Goal: Task Accomplishment & Management: Manage account settings

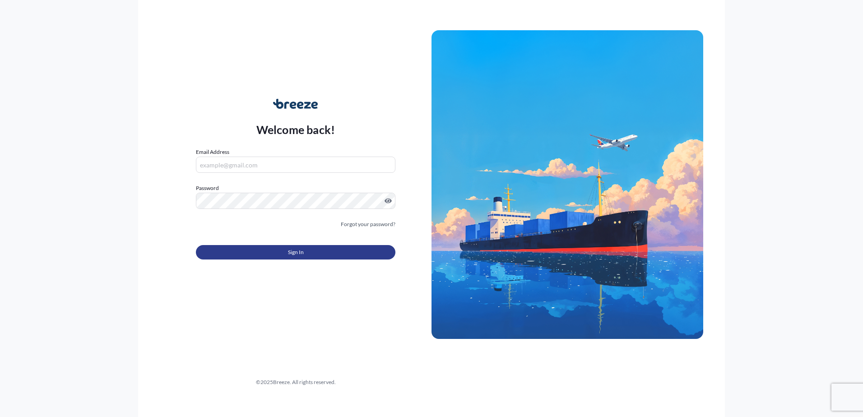
type input "[PERSON_NAME][EMAIL_ADDRESS][PERSON_NAME][DOMAIN_NAME]"
click at [295, 250] on span "Sign In" at bounding box center [296, 252] width 16 height 9
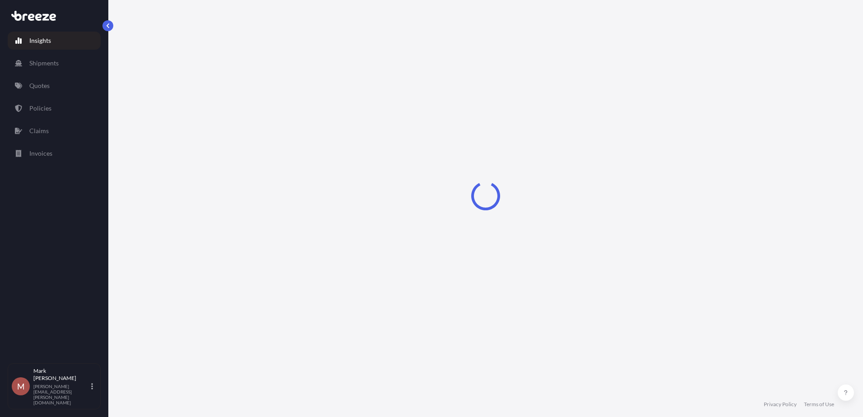
select select "2025"
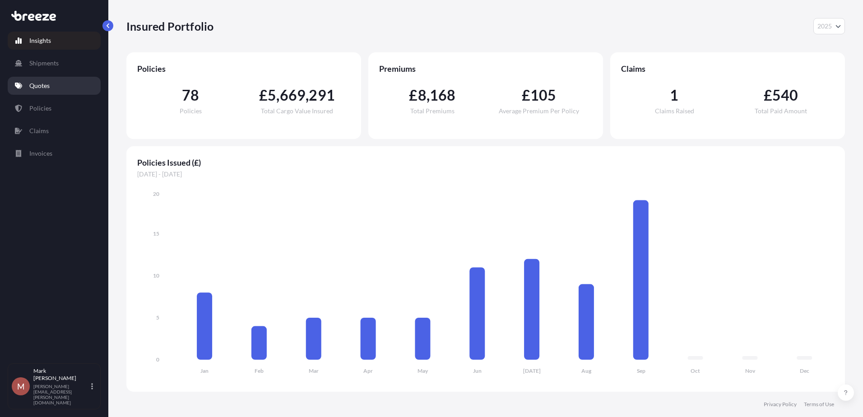
click at [41, 80] on link "Quotes" at bounding box center [54, 86] width 93 height 18
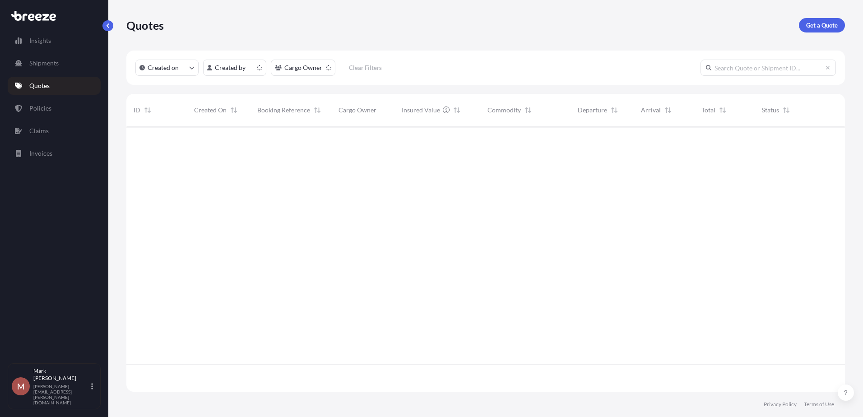
scroll to position [264, 712]
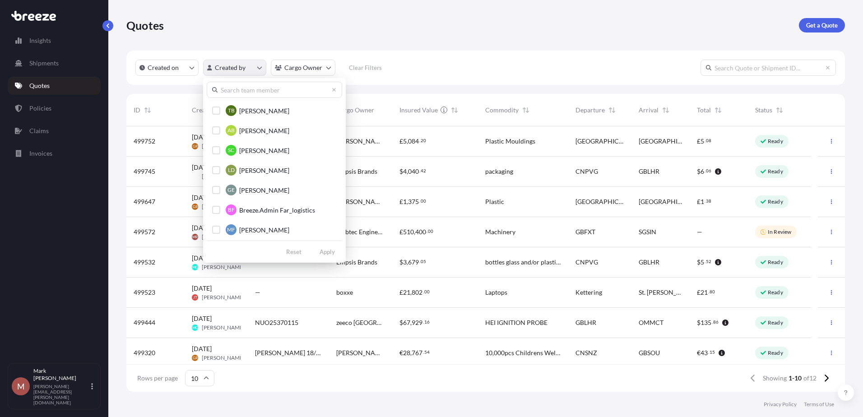
click at [242, 61] on html "Insights Shipments Quotes Policies Claims Invoices M [PERSON_NAME] [PERSON_NAME…" at bounding box center [431, 208] width 863 height 417
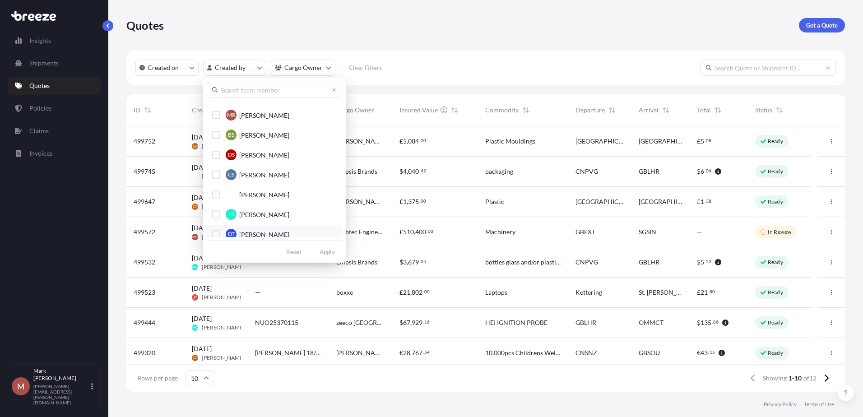
scroll to position [451, 0]
click at [214, 116] on div "Select Option" at bounding box center [216, 116] width 8 height 8
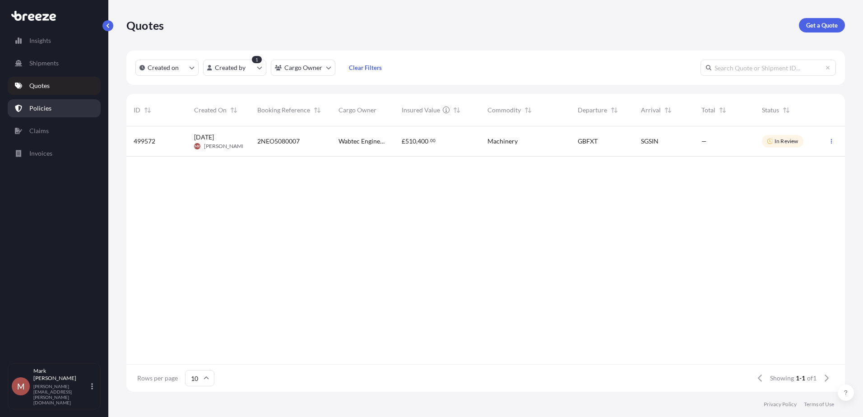
click at [48, 105] on p "Policies" at bounding box center [40, 108] width 22 height 9
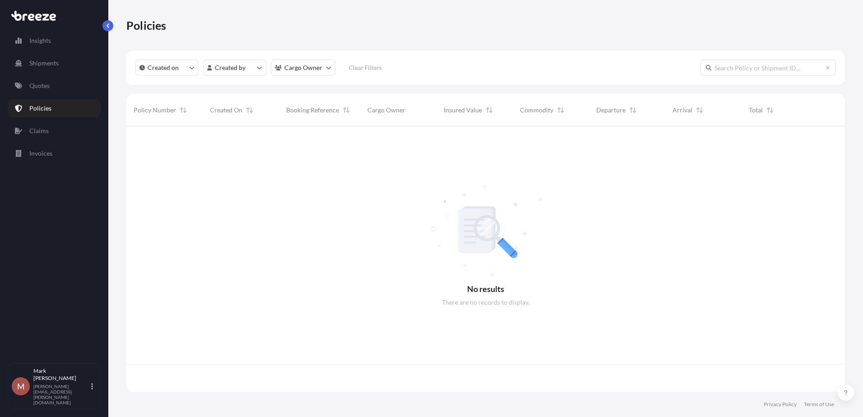
scroll to position [264, 712]
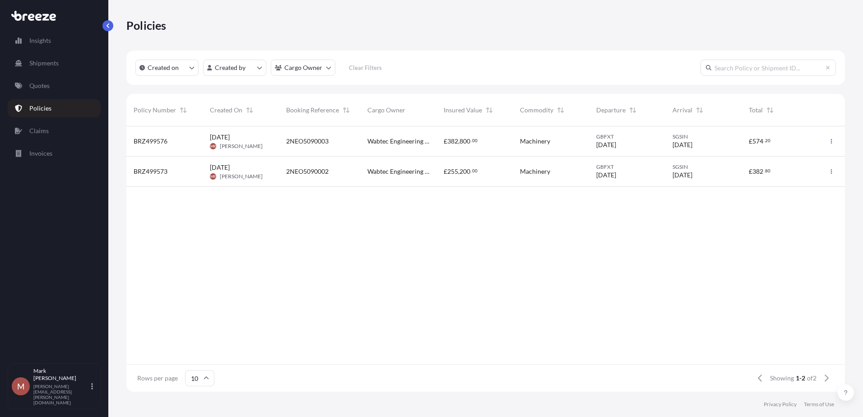
click at [316, 143] on span "2NEO5090003" at bounding box center [307, 141] width 42 height 9
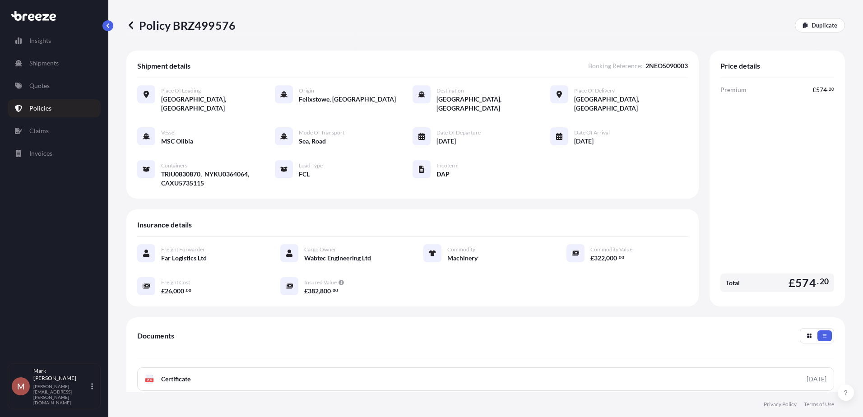
scroll to position [126, 0]
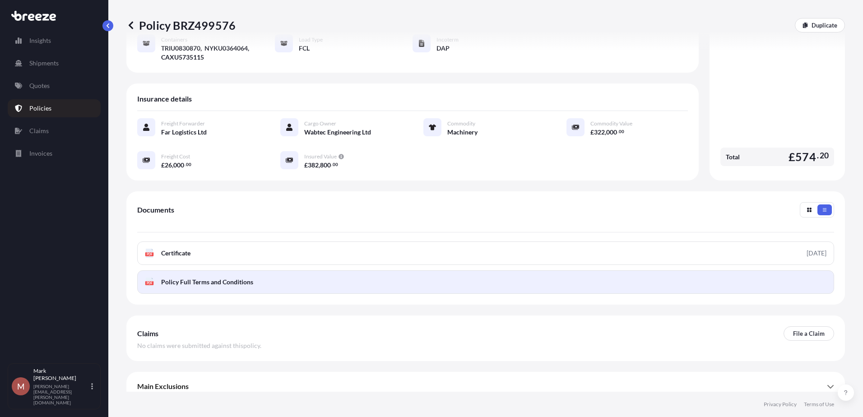
click at [222, 278] on span "Policy Full Terms and Conditions" at bounding box center [207, 282] width 92 height 9
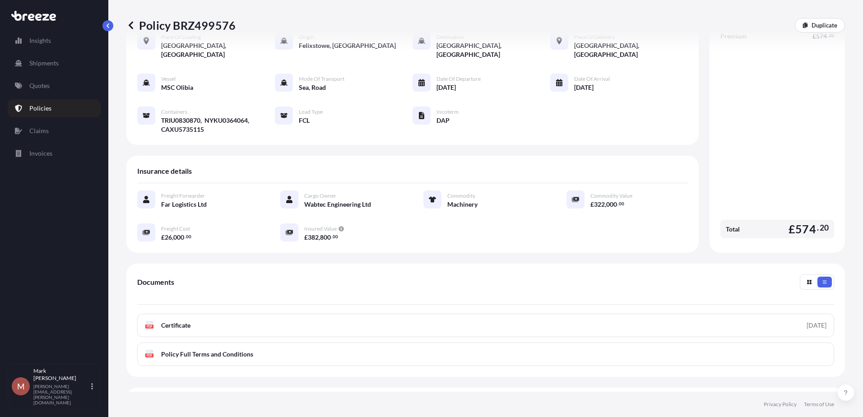
scroll to position [0, 0]
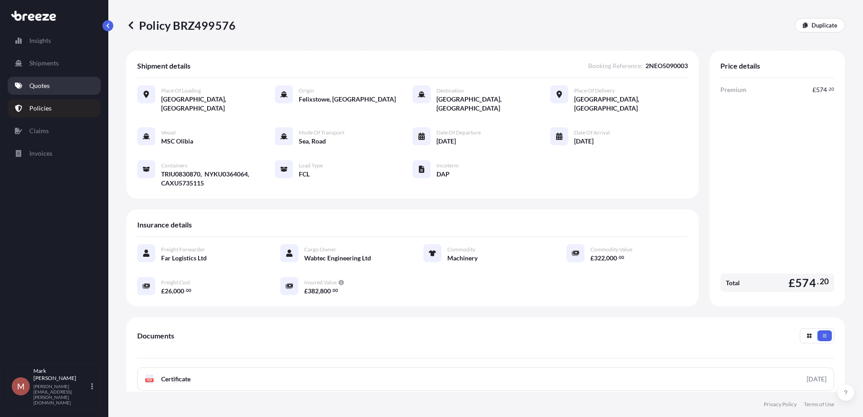
click at [45, 83] on p "Quotes" at bounding box center [39, 85] width 20 height 9
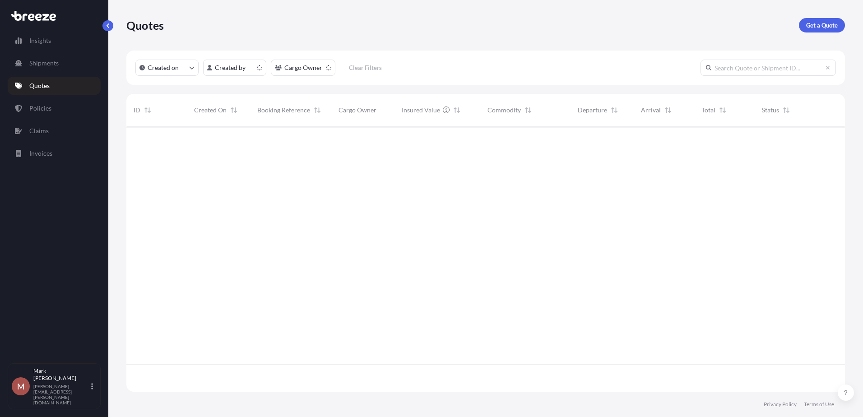
scroll to position [264, 712]
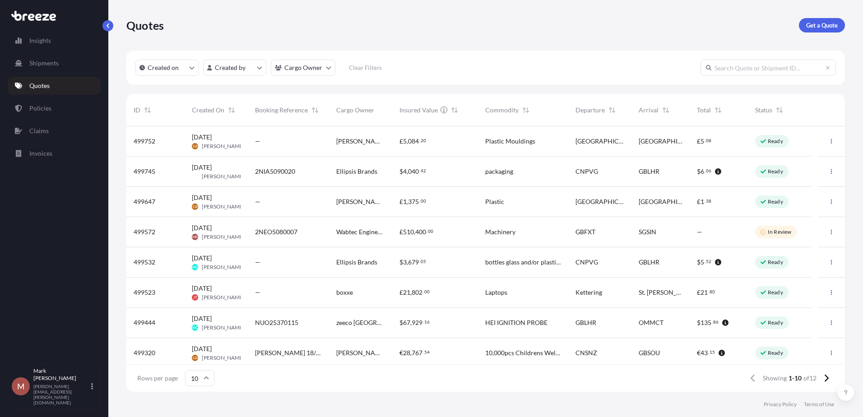
click at [784, 232] on p "In Review" at bounding box center [779, 231] width 23 height 7
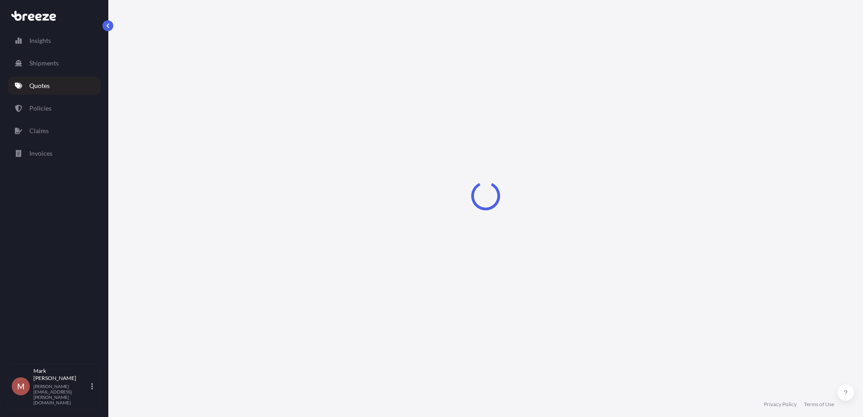
select select "Road"
select select "Sea"
select select "Road"
select select "2"
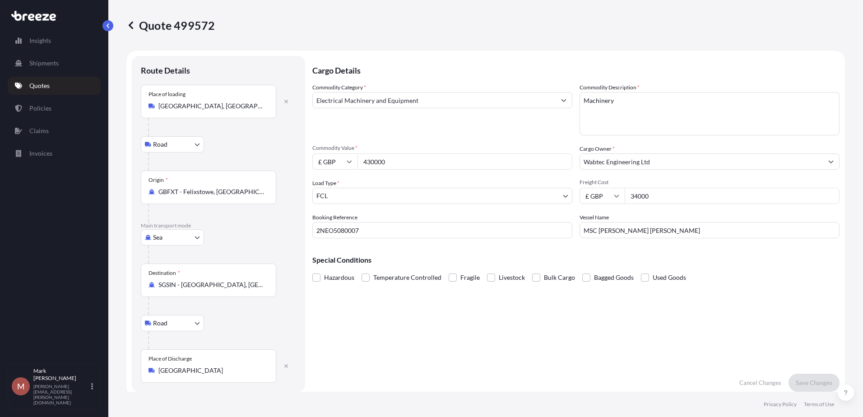
click at [370, 161] on input "430000" at bounding box center [464, 161] width 215 height 16
type input "420000"
click at [633, 195] on input "34000" at bounding box center [732, 196] width 215 height 16
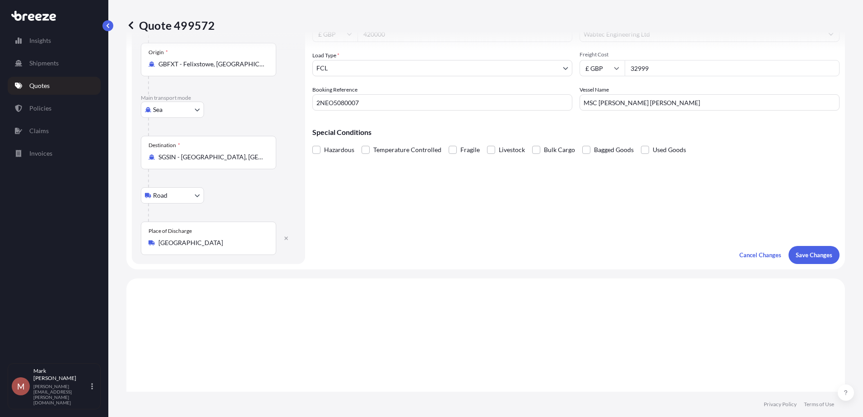
scroll to position [135, 0]
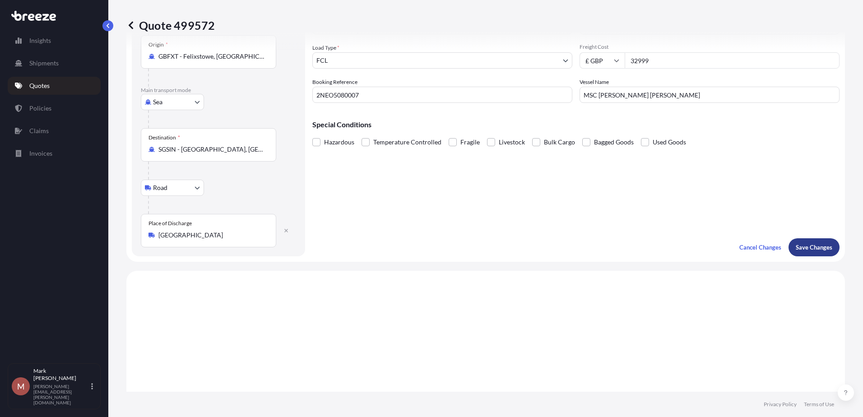
type input "32999"
click at [813, 246] on p "Save Changes" at bounding box center [814, 247] width 37 height 9
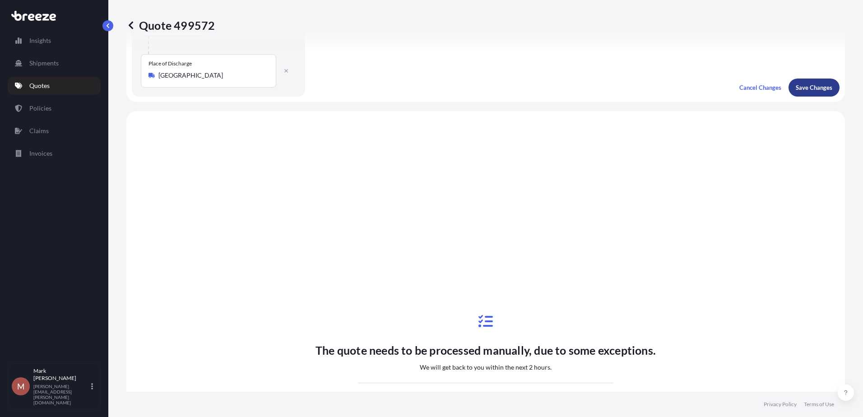
scroll to position [361, 0]
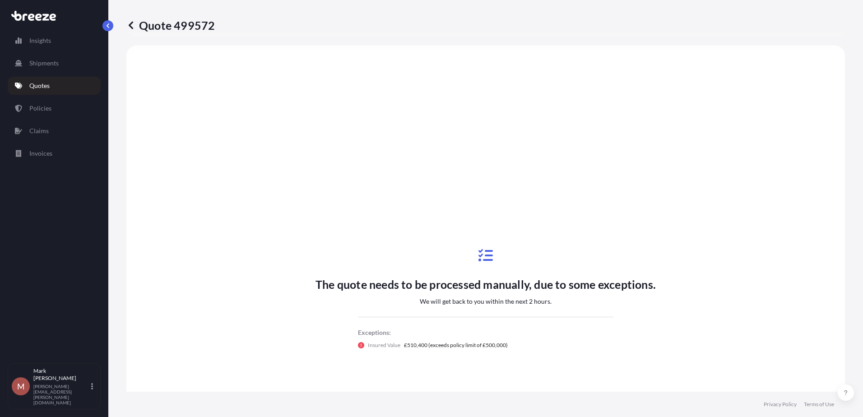
select select "Road"
select select "Sea"
select select "Road"
select select "2"
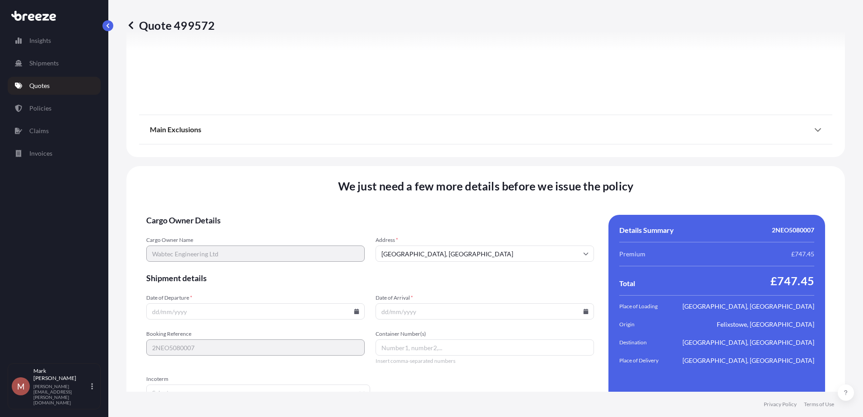
scroll to position [1194, 0]
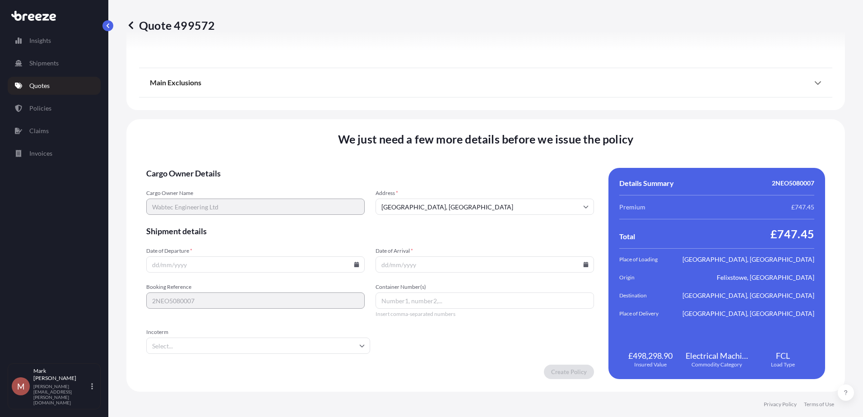
click at [270, 266] on input "Date of Departure *" at bounding box center [255, 264] width 218 height 16
click at [249, 264] on input "Date of Departure *" at bounding box center [255, 264] width 218 height 16
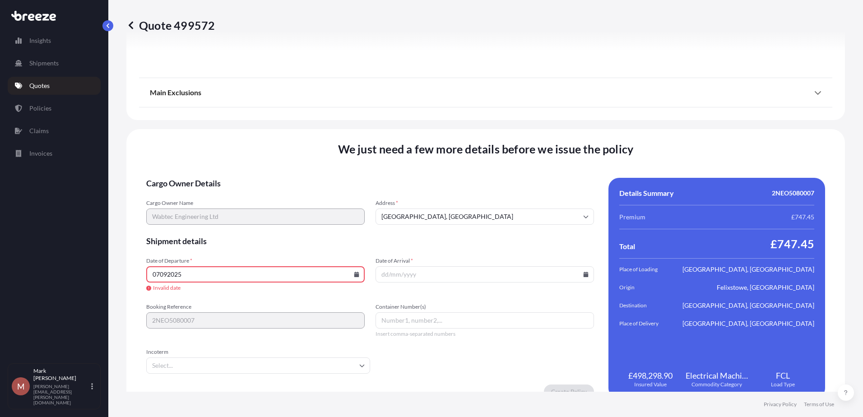
click at [160, 276] on input "07092025" at bounding box center [255, 274] width 218 height 16
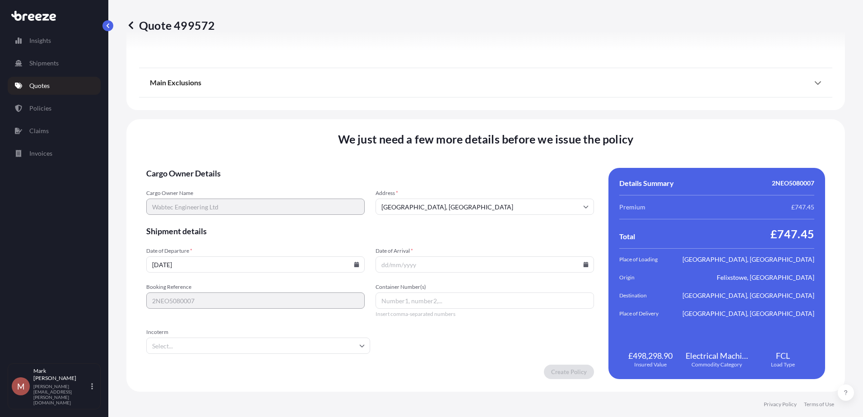
type input "[DATE]"
click at [390, 300] on input "Container Number(s)" at bounding box center [484, 300] width 218 height 16
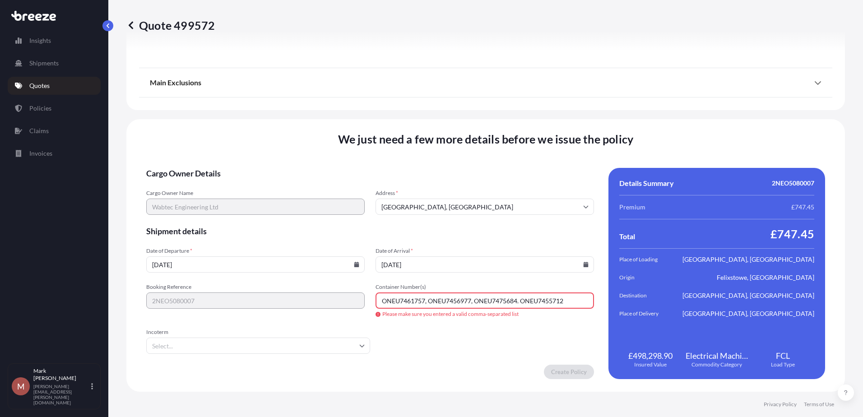
click at [518, 301] on input "ONEU7461757, ONEU7456977, ONEU7475684. ONEU7455712" at bounding box center [484, 300] width 218 height 16
type input "ONEU7461757, ONEU7456977, ONEU7475684, ONEU7455712"
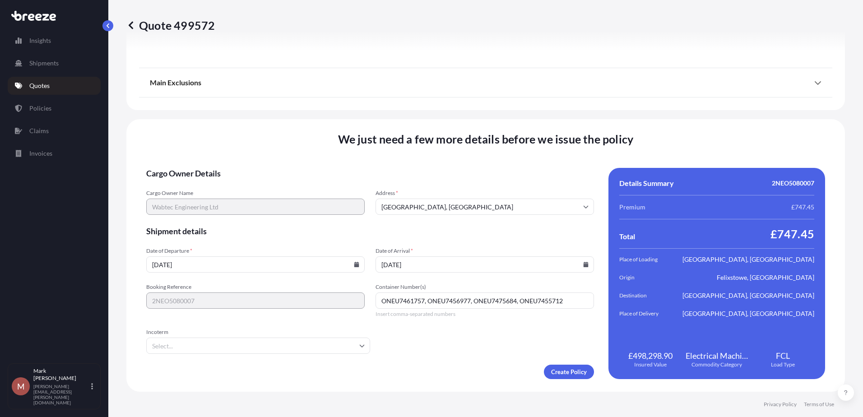
click at [342, 340] on input "Incoterm" at bounding box center [258, 346] width 224 height 16
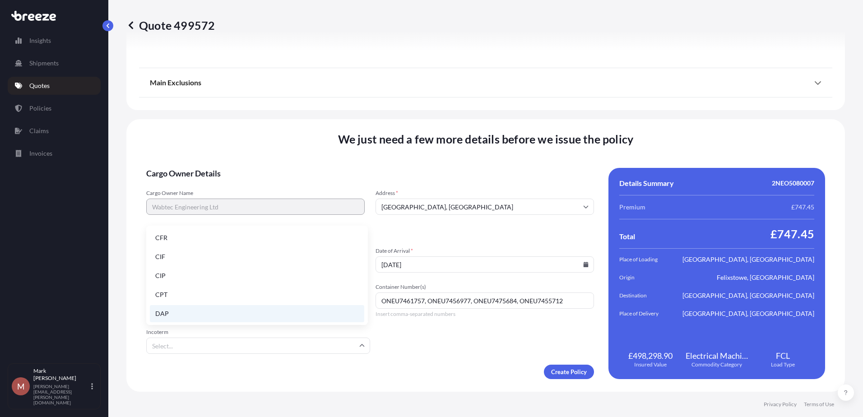
click at [269, 315] on li "DAP" at bounding box center [257, 313] width 214 height 17
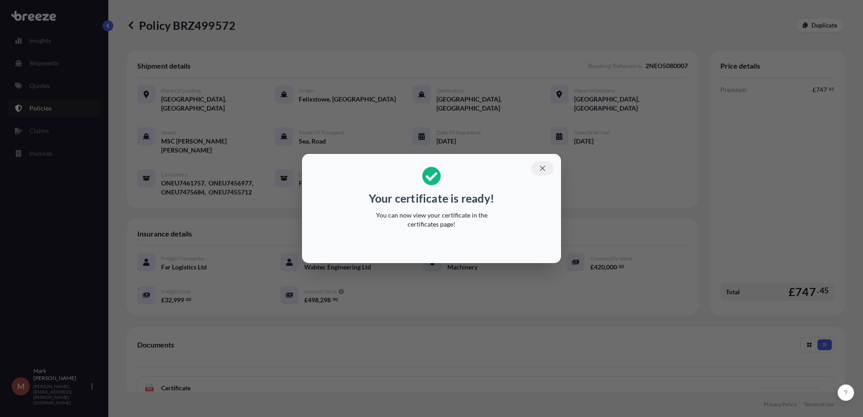
click at [536, 165] on button "button" at bounding box center [542, 168] width 23 height 14
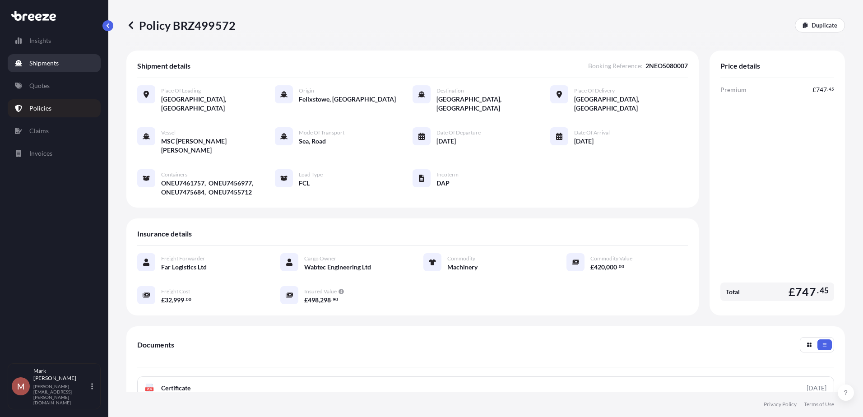
click at [46, 60] on p "Shipments" at bounding box center [43, 63] width 29 height 9
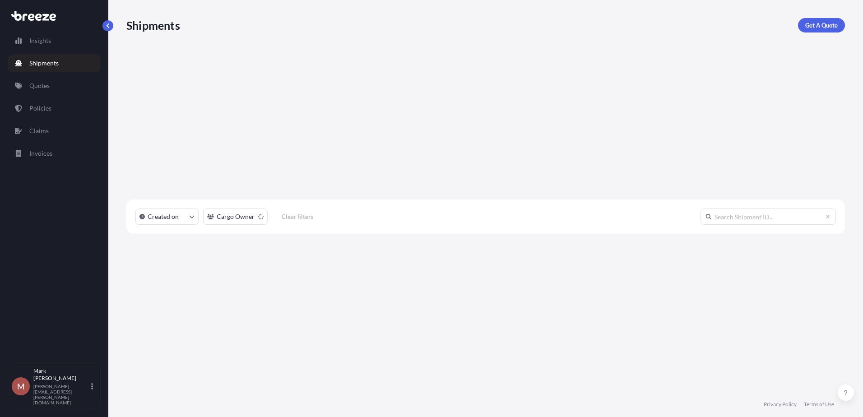
scroll to position [291, 712]
